Goal: Task Accomplishment & Management: Manage account settings

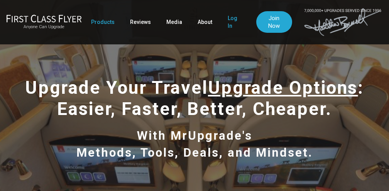
click at [228, 20] on link "Log In" at bounding box center [234, 22] width 13 height 22
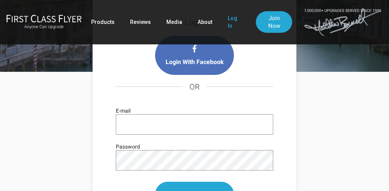
scroll to position [117, 0]
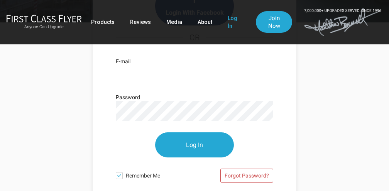
type input "[PERSON_NAME][EMAIL_ADDRESS][DOMAIN_NAME]"
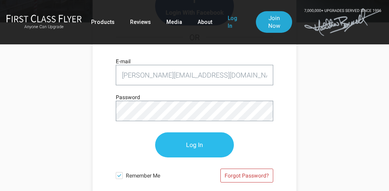
click at [209, 137] on input "Log In" at bounding box center [194, 144] width 79 height 25
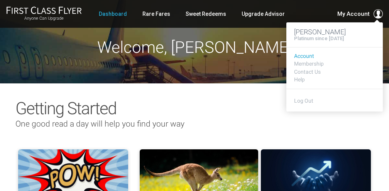
click at [311, 54] on link "Account" at bounding box center [334, 56] width 81 height 6
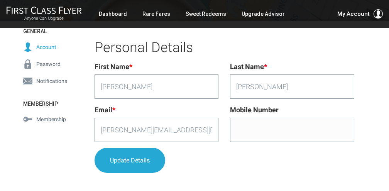
scroll to position [118, 0]
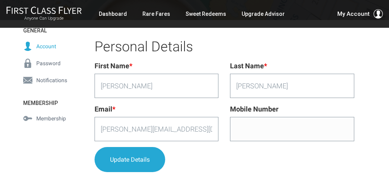
click at [48, 113] on link "Membership" at bounding box center [45, 118] width 60 height 17
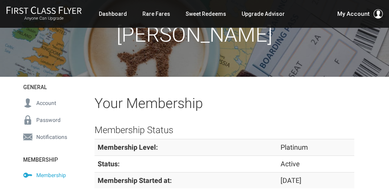
scroll to position [59, 0]
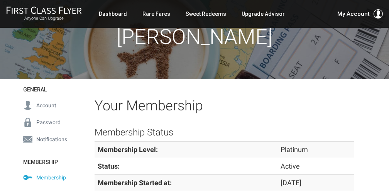
click at [52, 138] on span "Notifications" at bounding box center [51, 139] width 31 height 8
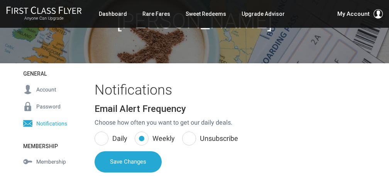
scroll to position [76, 0]
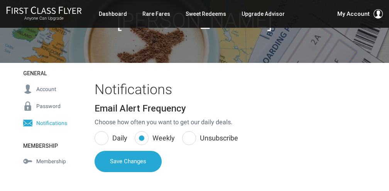
click at [48, 88] on span "Account" at bounding box center [46, 89] width 20 height 8
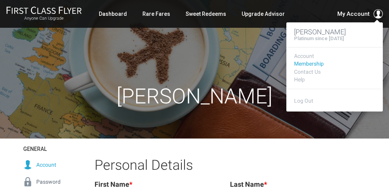
click at [309, 63] on link "Membership" at bounding box center [334, 64] width 81 height 6
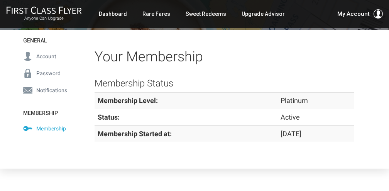
scroll to position [108, 0]
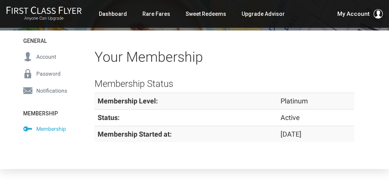
click at [42, 128] on span "Membership" at bounding box center [51, 129] width 30 height 8
click at [44, 56] on span "Account" at bounding box center [46, 56] width 20 height 8
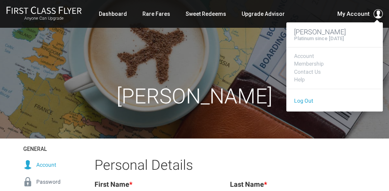
click at [303, 99] on link "Log Out" at bounding box center [303, 101] width 19 height 6
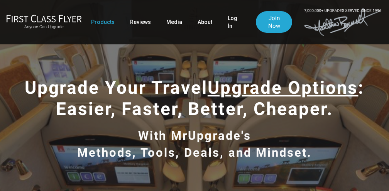
click at [223, 19] on ul "Products Reviews Media About Log In Join Now" at bounding box center [191, 22] width 201 height 22
click at [230, 20] on link "Log In" at bounding box center [234, 22] width 13 height 22
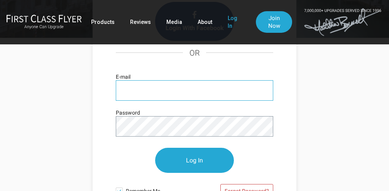
type input "trisara"
